Goal: Use online tool/utility: Utilize a website feature to perform a specific function

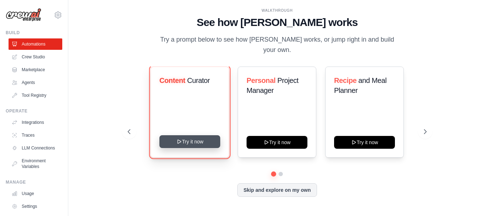
click at [199, 139] on button "Try it now" at bounding box center [189, 141] width 61 height 13
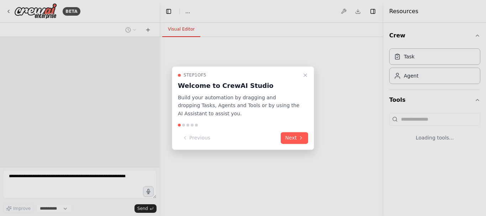
select select "****"
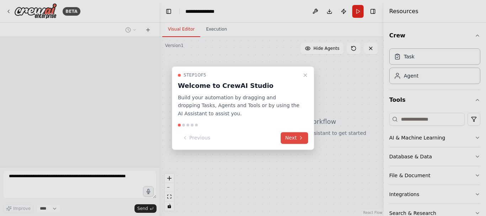
click at [301, 139] on icon at bounding box center [300, 138] width 1 height 3
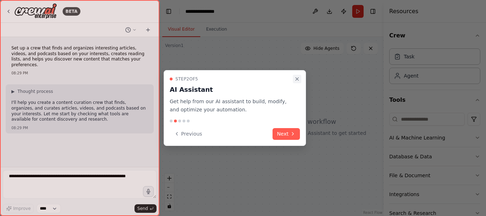
click at [297, 82] on button "Close walkthrough" at bounding box center [297, 79] width 9 height 9
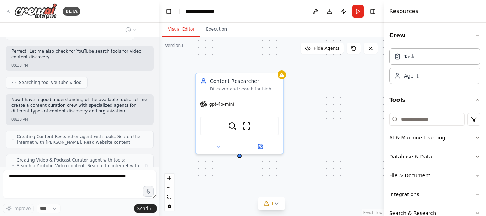
scroll to position [231, 0]
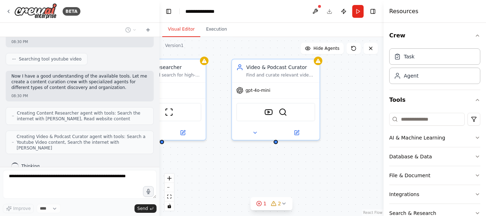
drag, startPoint x: 364, startPoint y: 176, endPoint x: 286, endPoint y: 163, distance: 78.8
click at [286, 163] on div "Content Researcher Discover and search for high-quality articles, news, and wri…" at bounding box center [271, 126] width 224 height 179
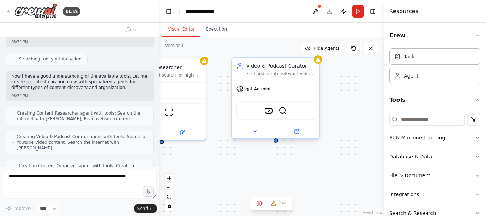
scroll to position [249, 0]
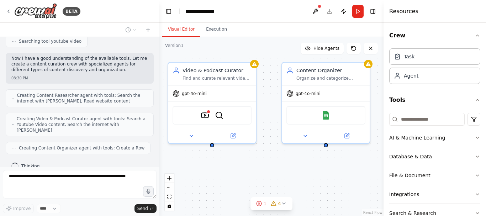
drag, startPoint x: 283, startPoint y: 166, endPoint x: 220, endPoint y: 169, distance: 63.8
click at [220, 169] on div "Content Researcher Discover and search for high-quality articles, news, and wri…" at bounding box center [271, 126] width 224 height 179
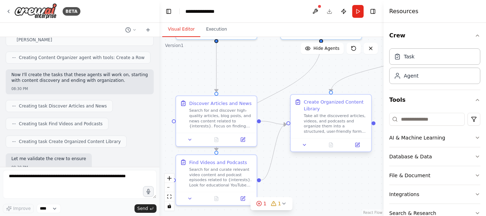
scroll to position [376, 0]
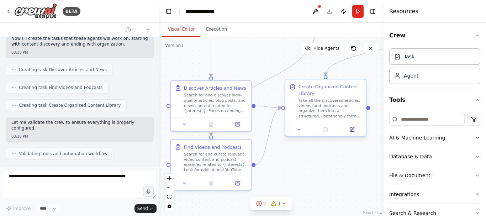
drag, startPoint x: 247, startPoint y: 185, endPoint x: 302, endPoint y: 80, distance: 118.6
click at [302, 80] on div ".deletable-edge-delete-btn { width: 20px; height: 20px; border: 0px solid #ffff…" at bounding box center [271, 126] width 224 height 179
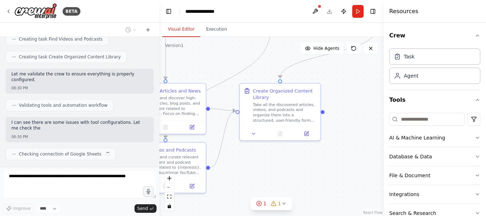
scroll to position [424, 0]
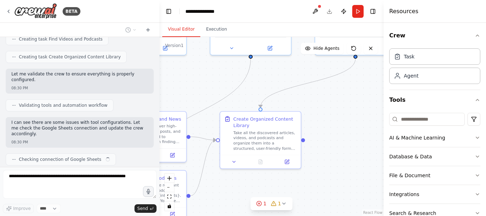
drag, startPoint x: 346, startPoint y: 179, endPoint x: 280, endPoint y: 211, distance: 73.2
click at [280, 211] on div ".deletable-edge-delete-btn { width: 20px; height: 20px; border: 0px solid #ffff…" at bounding box center [271, 126] width 224 height 179
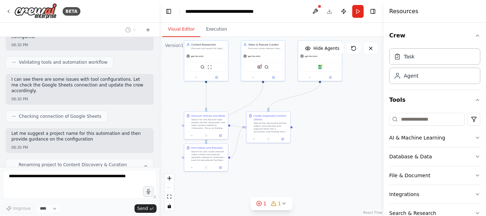
scroll to position [473, 0]
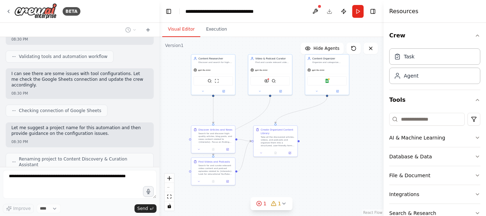
drag, startPoint x: 313, startPoint y: 109, endPoint x: 320, endPoint y: 122, distance: 15.3
click at [320, 122] on div ".deletable-edge-delete-btn { width: 20px; height: 20px; border: 0px solid #ffff…" at bounding box center [271, 126] width 224 height 179
click at [454, 139] on button "AI & Machine Learning" at bounding box center [434, 137] width 91 height 19
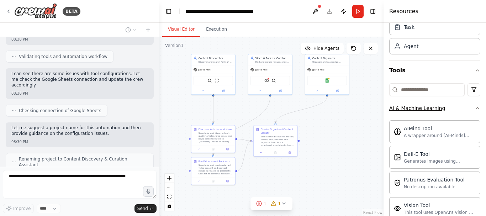
scroll to position [30, 0]
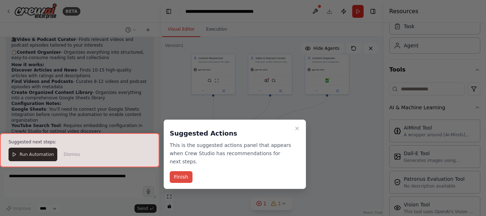
click at [184, 171] on button "Finish" at bounding box center [181, 177] width 23 height 12
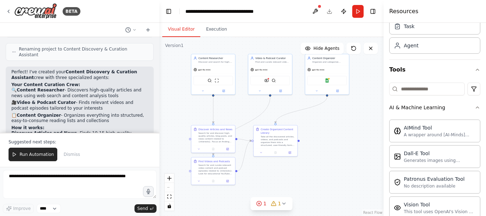
scroll to position [590, 0]
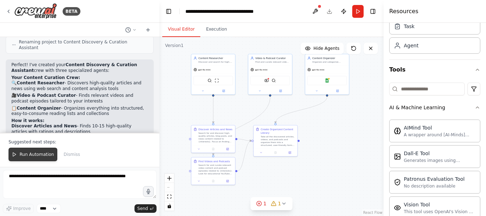
click at [46, 157] on span "Run Automation" at bounding box center [37, 155] width 35 height 6
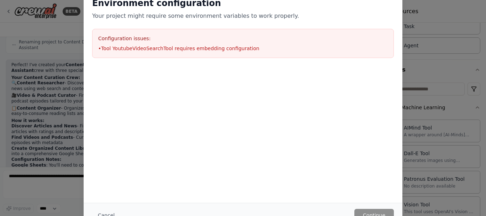
click at [443, 72] on div "Environment configuration Your project might require some environment variables…" at bounding box center [243, 108] width 486 height 216
click at [389, 3] on h2 "Environment configuration" at bounding box center [243, 3] width 302 height 11
click at [440, 55] on div "Environment configuration Your project might require some environment variables…" at bounding box center [243, 108] width 486 height 216
click at [422, 98] on div "Environment configuration Your project might require some environment variables…" at bounding box center [243, 108] width 486 height 216
